Goal: Complete application form

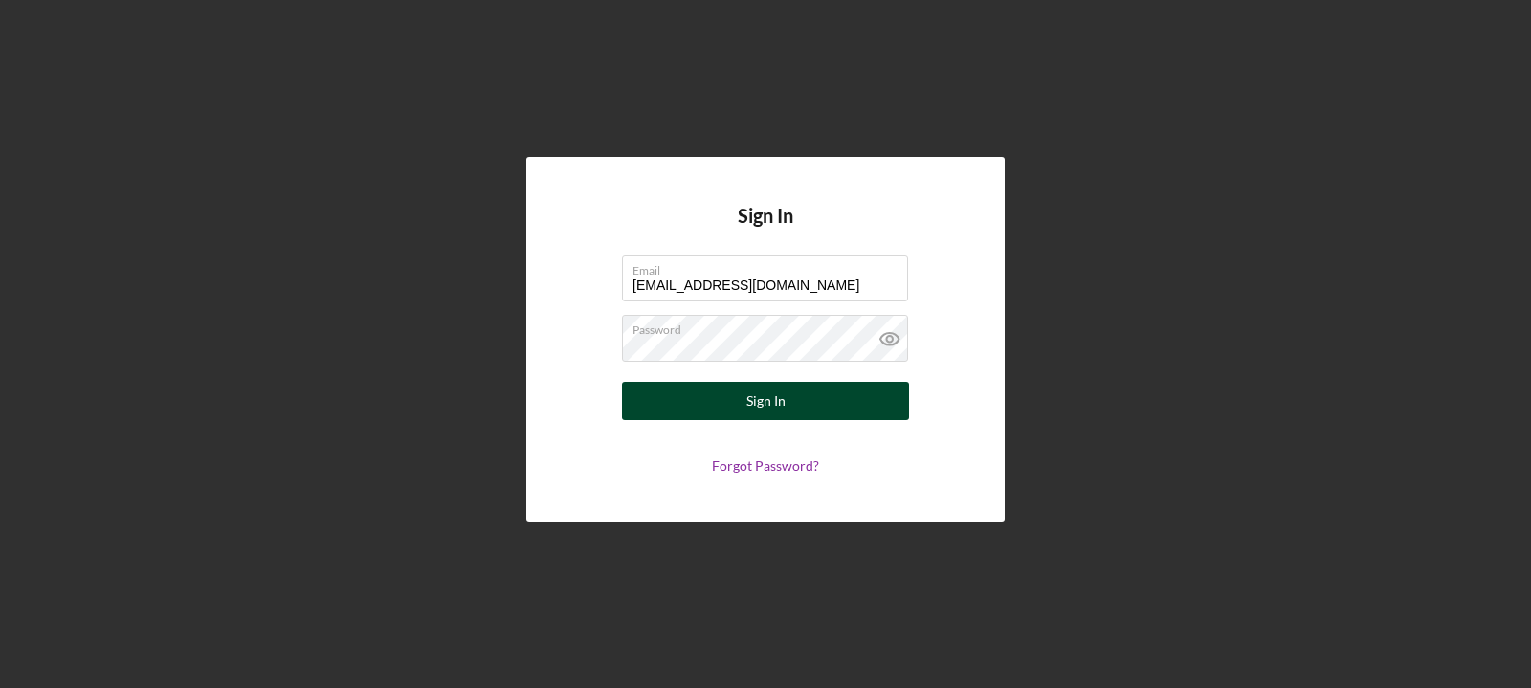
type input "[EMAIL_ADDRESS][DOMAIN_NAME]"
click at [887, 410] on button "Sign In" at bounding box center [765, 401] width 287 height 38
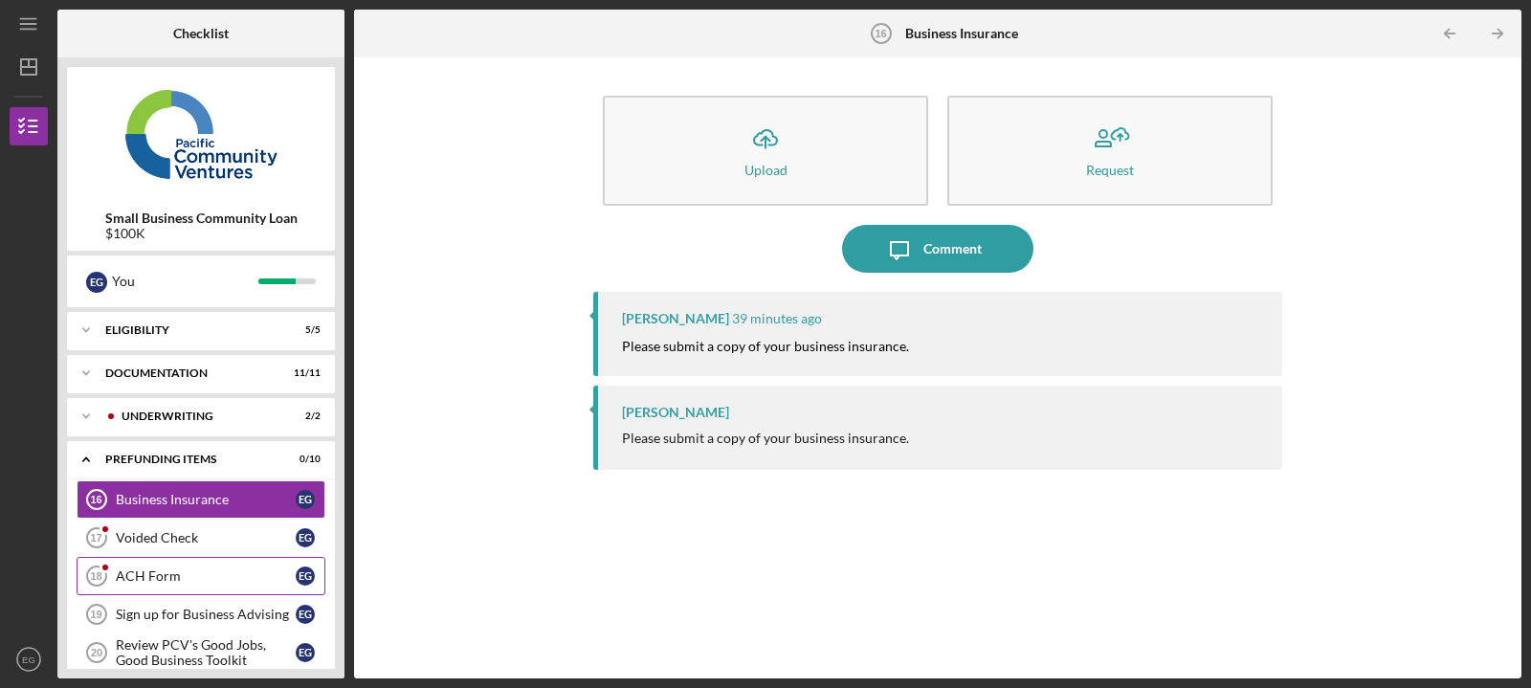
click at [239, 576] on div "ACH Form" at bounding box center [206, 575] width 180 height 15
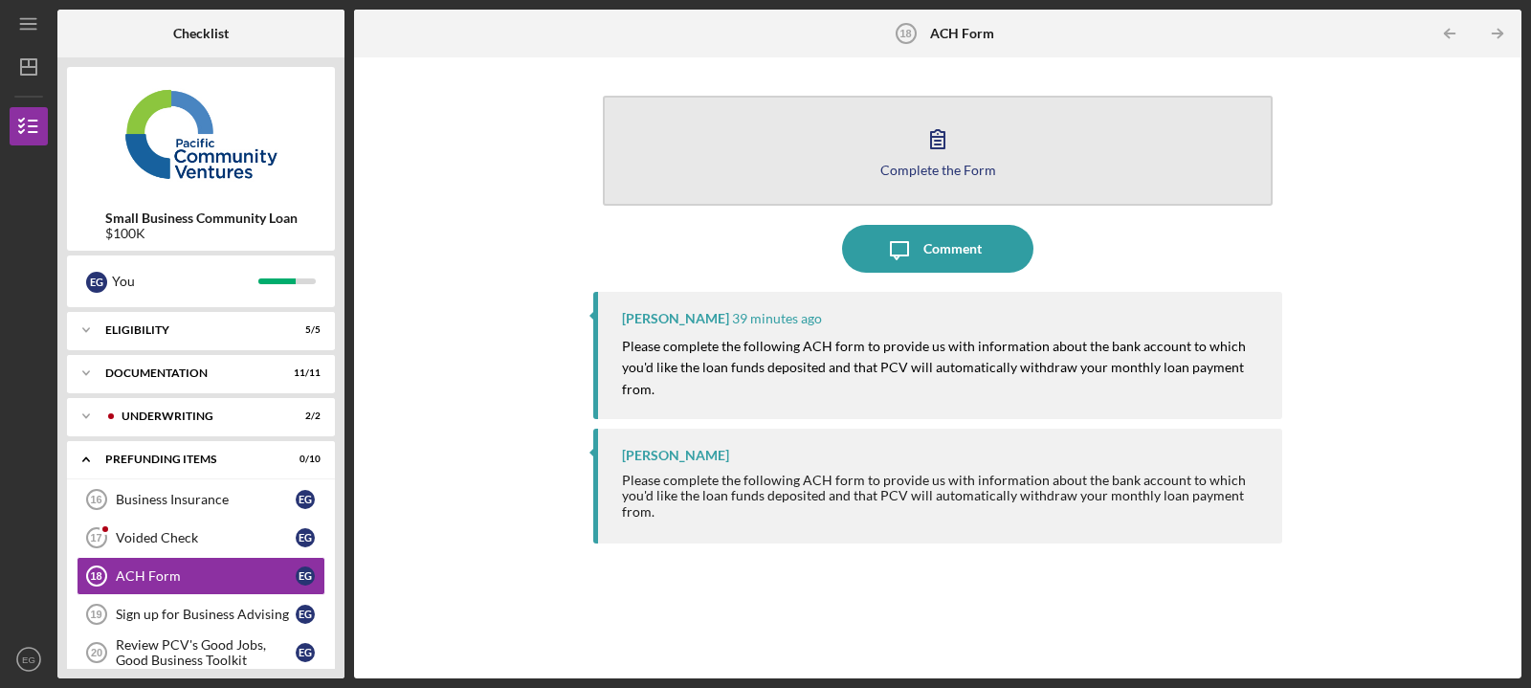
click at [967, 163] on div "Complete the Form" at bounding box center [938, 170] width 116 height 14
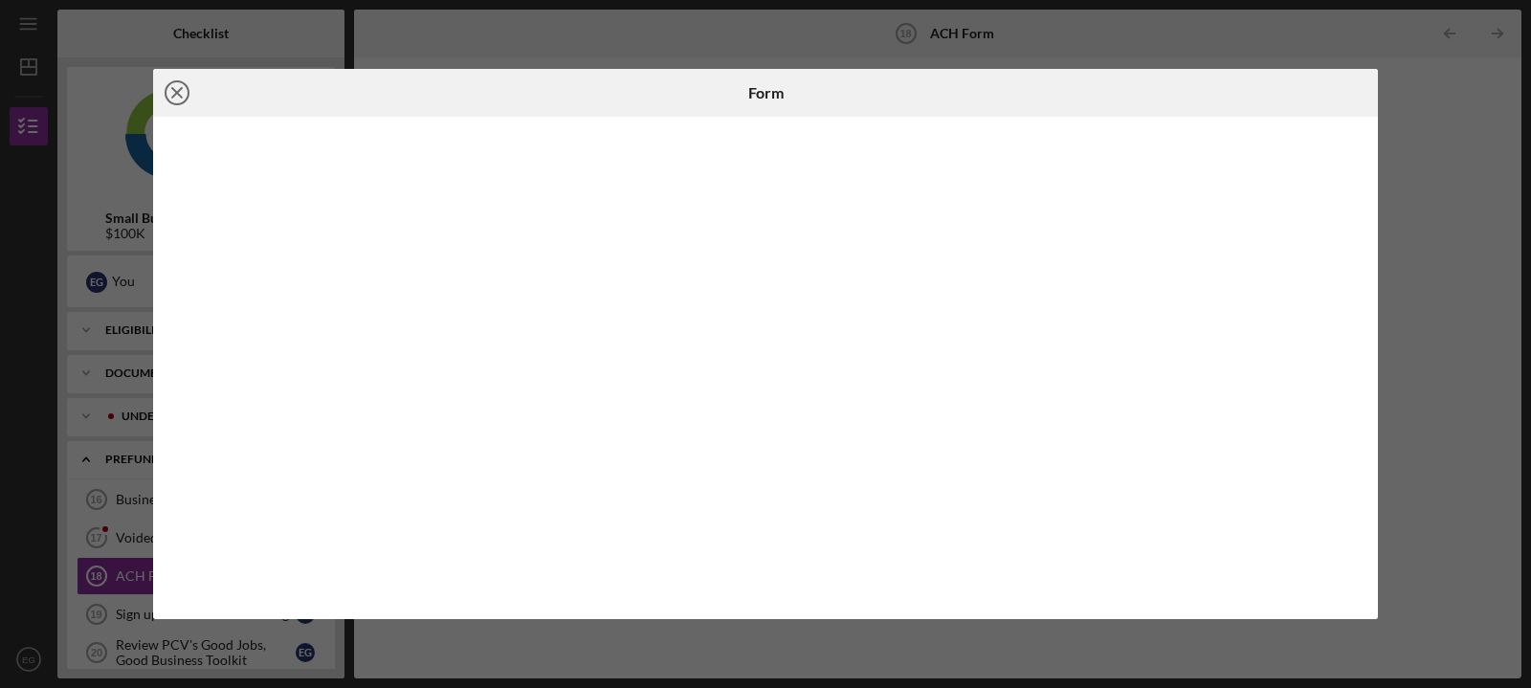
click at [173, 89] on line at bounding box center [177, 93] width 10 height 10
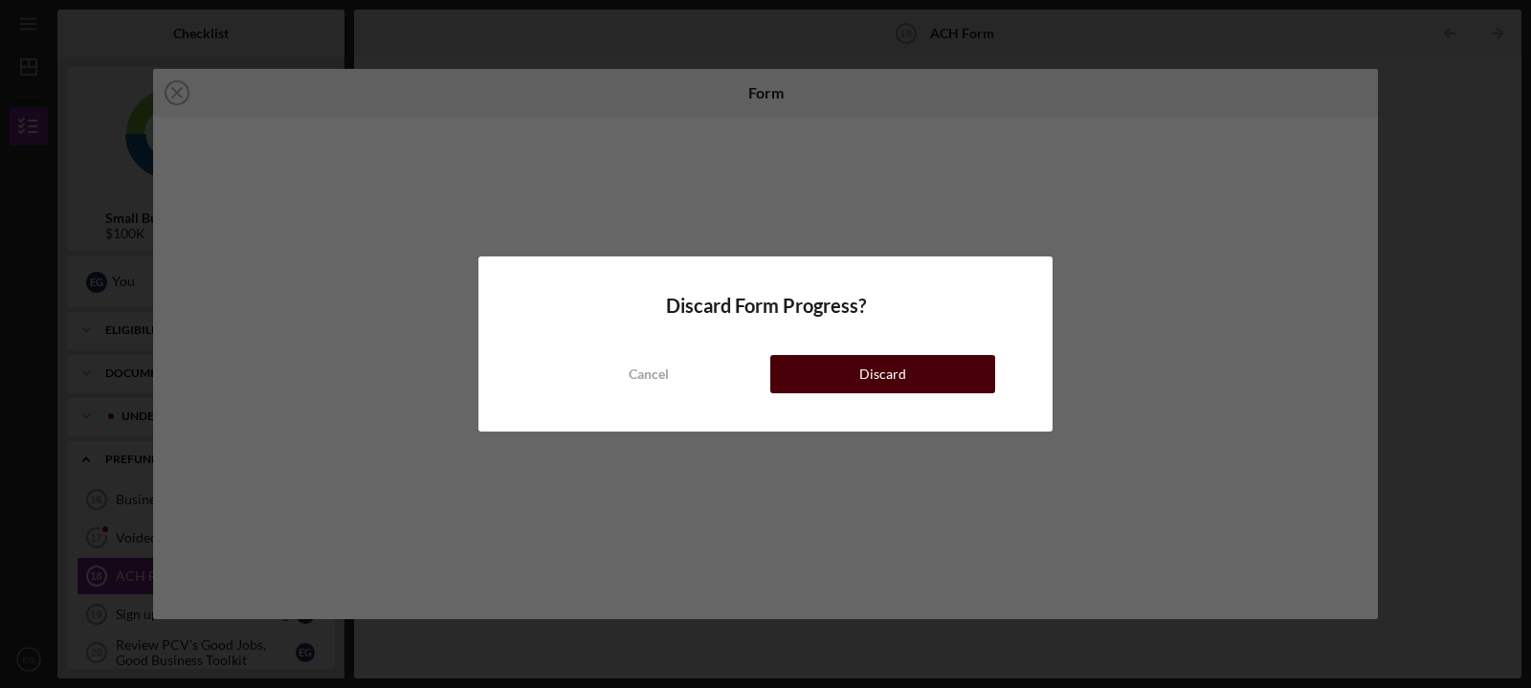
click at [911, 378] on button "Discard" at bounding box center [882, 374] width 225 height 38
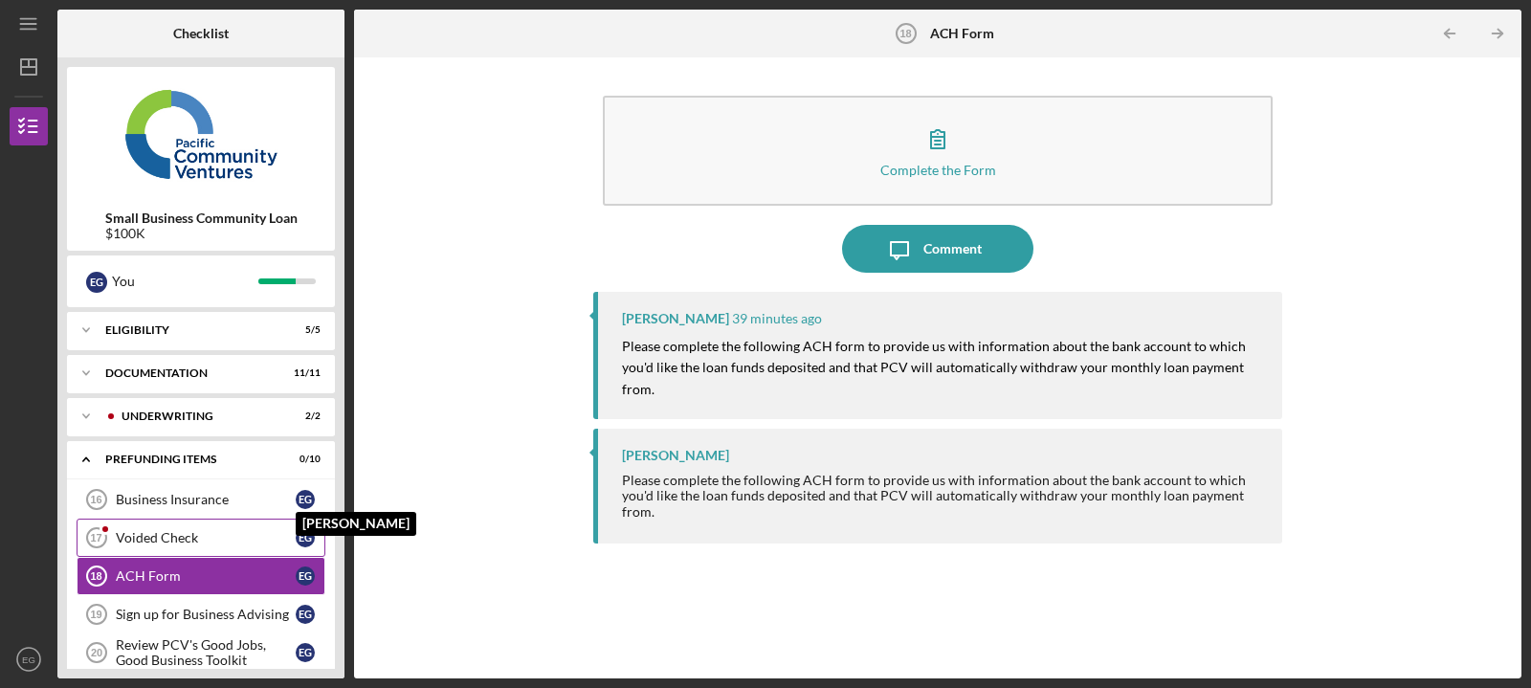
scroll to position [98, 0]
